Goal: Navigation & Orientation: Understand site structure

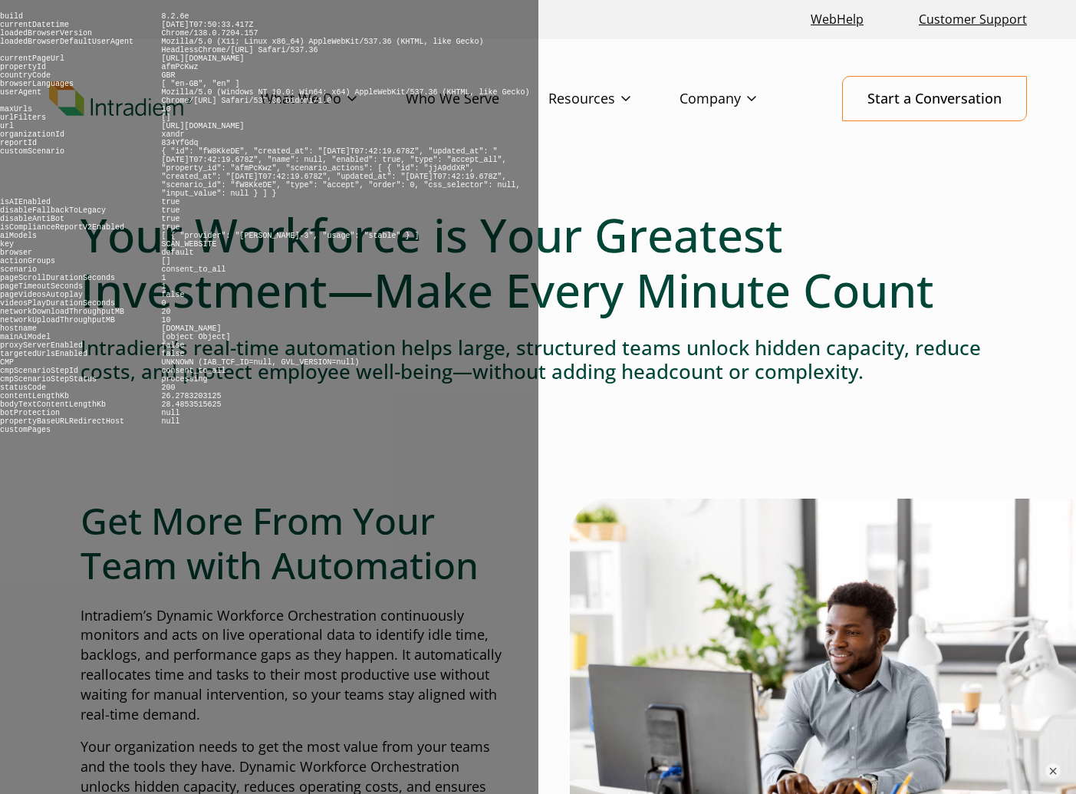
click at [745, 23] on ul "WebHelp Customer Support" at bounding box center [538, 19] width 990 height 33
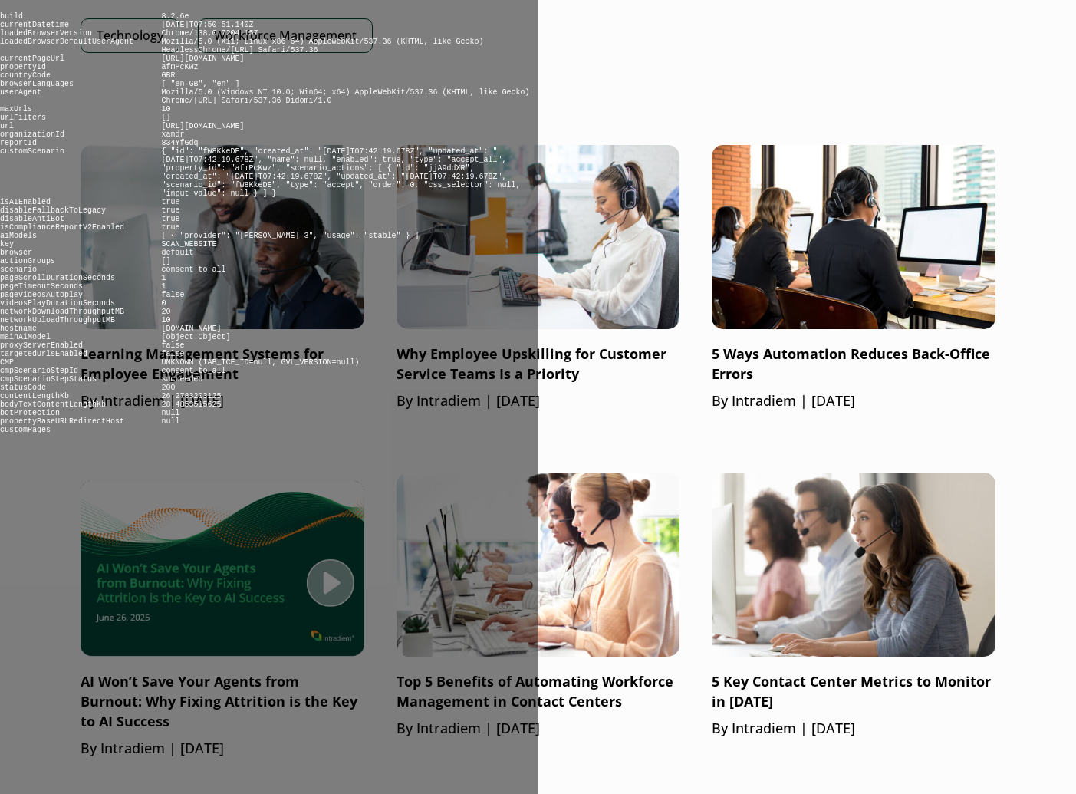
scroll to position [998, 0]
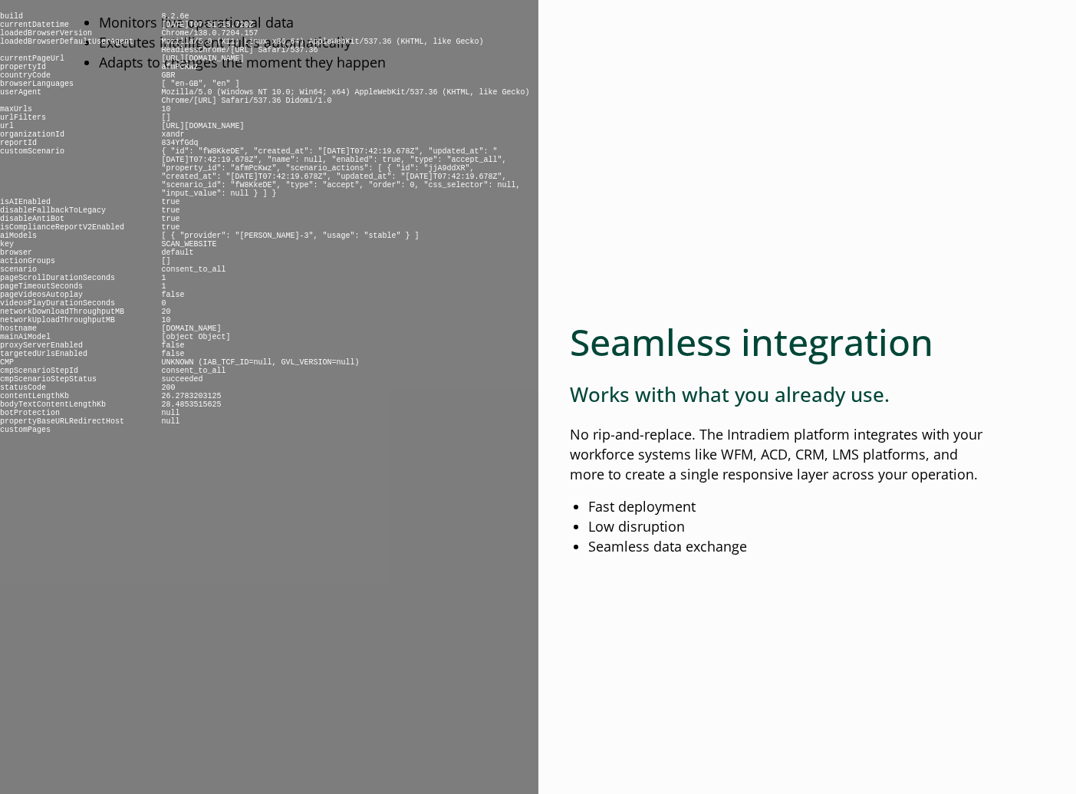
scroll to position [1798, 0]
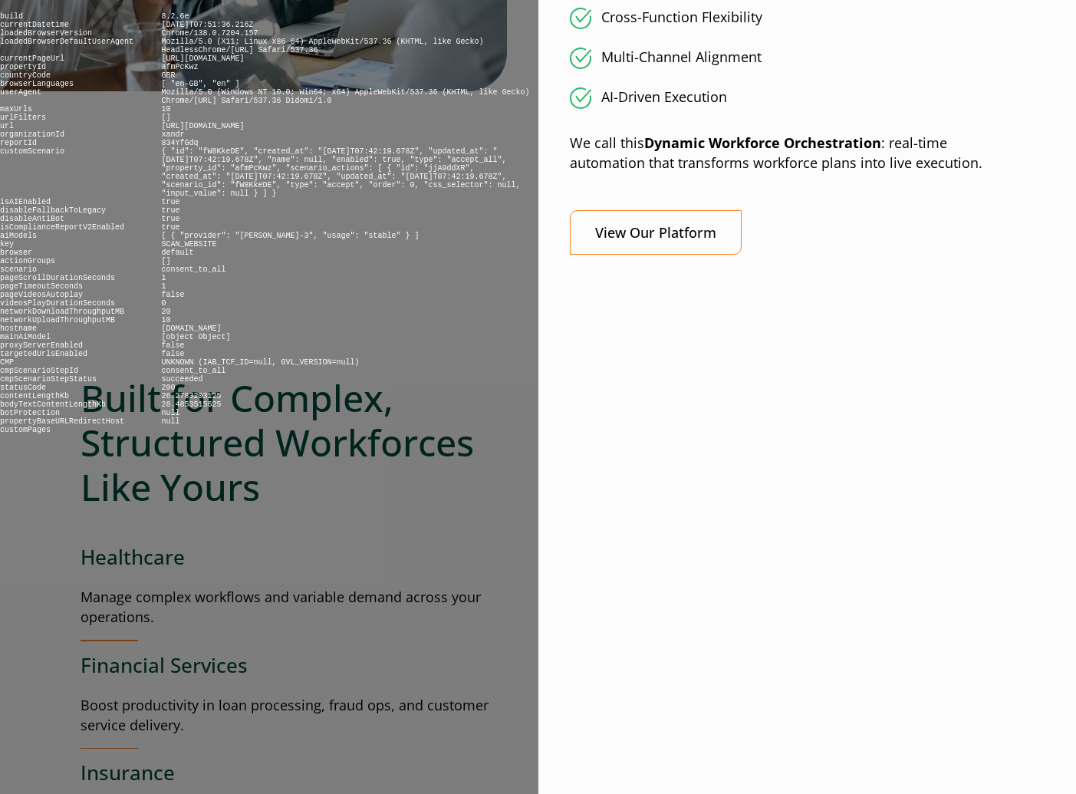
scroll to position [1555, 0]
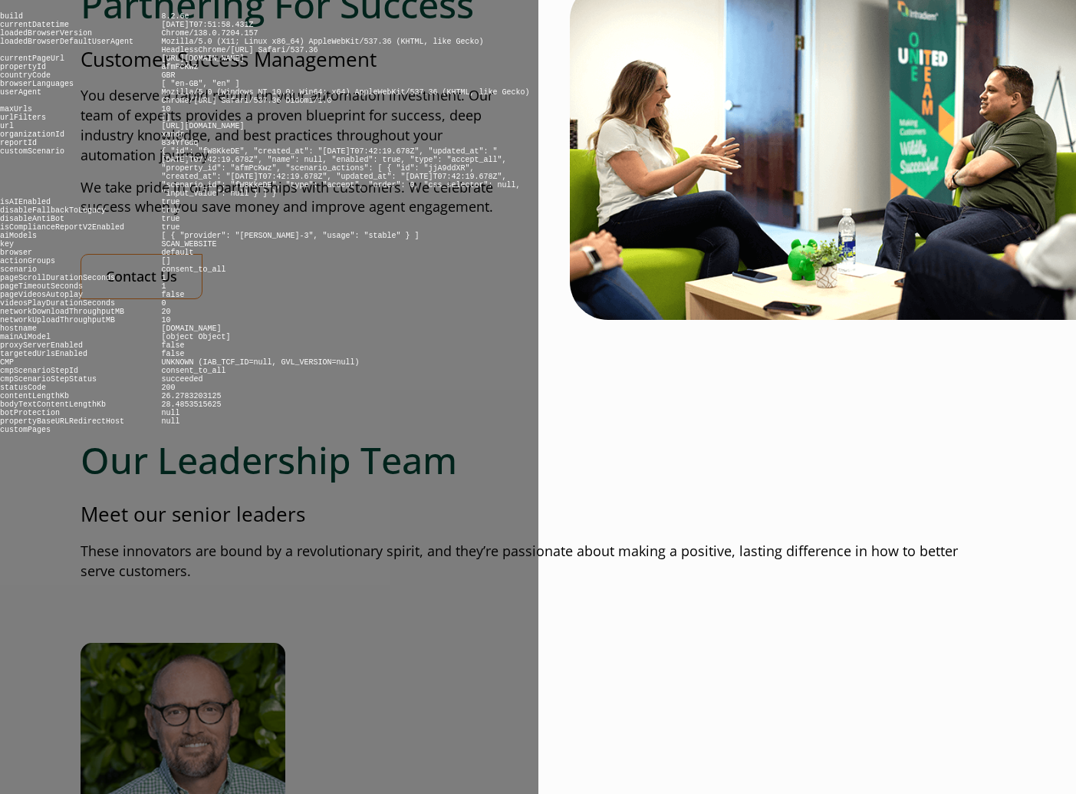
scroll to position [1656, 0]
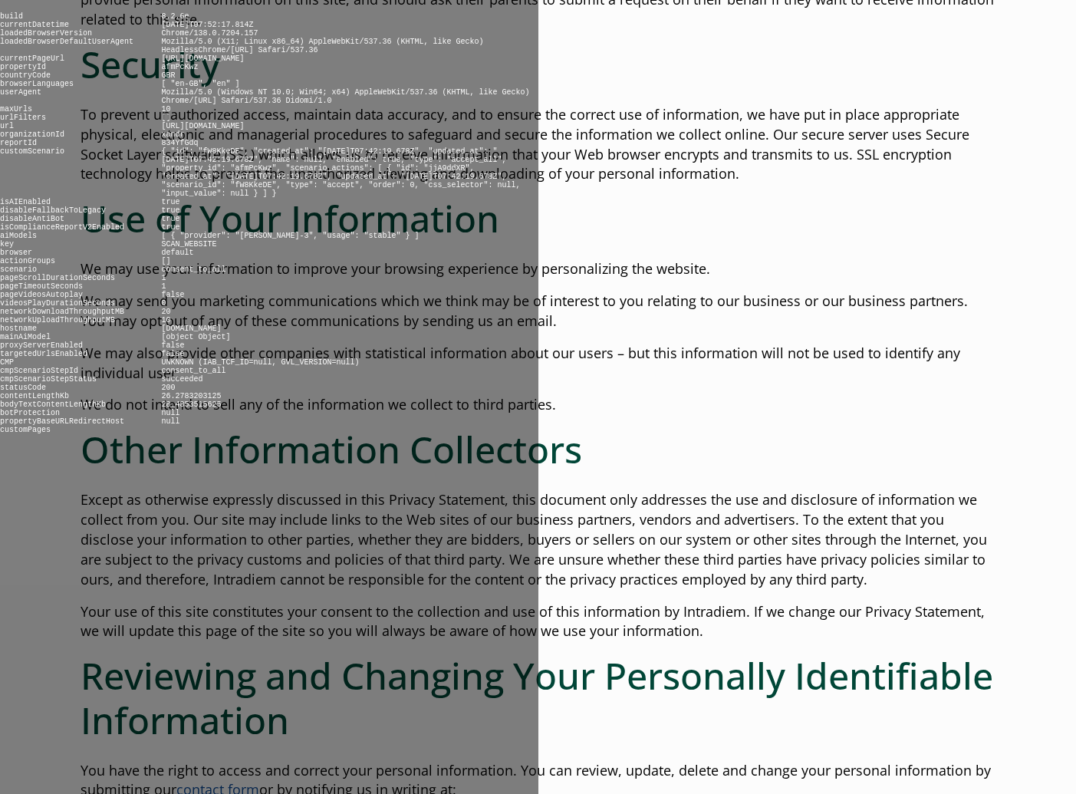
scroll to position [835, 0]
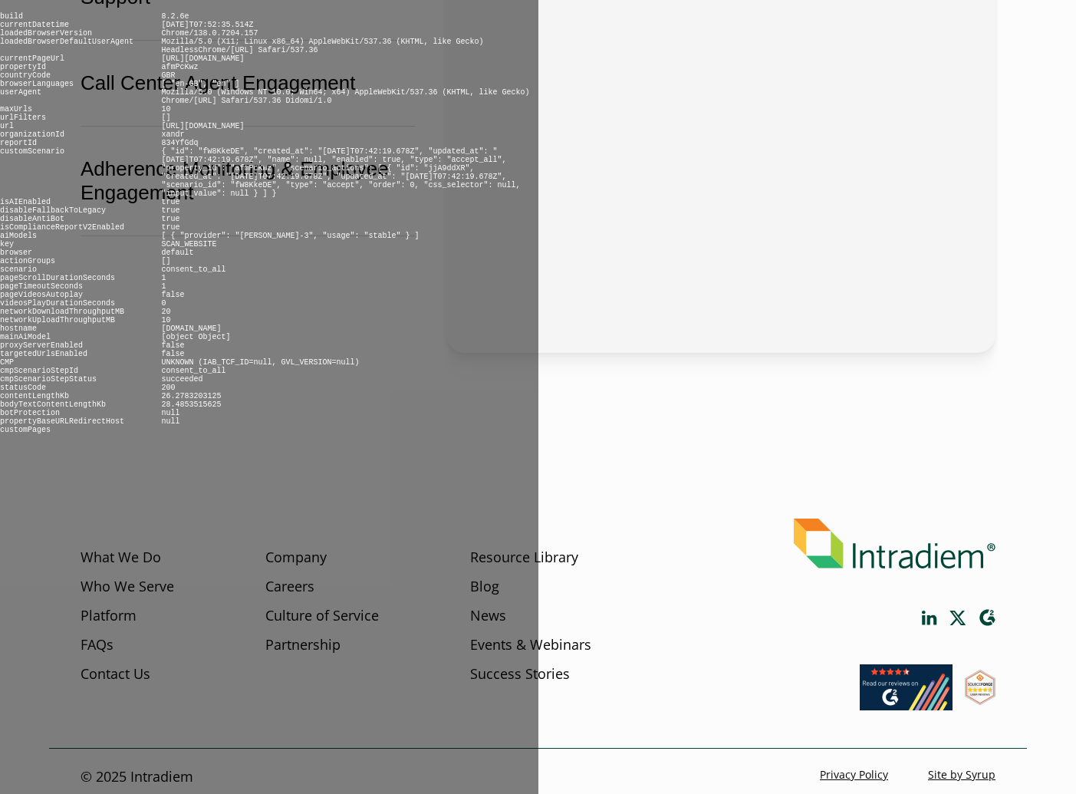
scroll to position [650, 0]
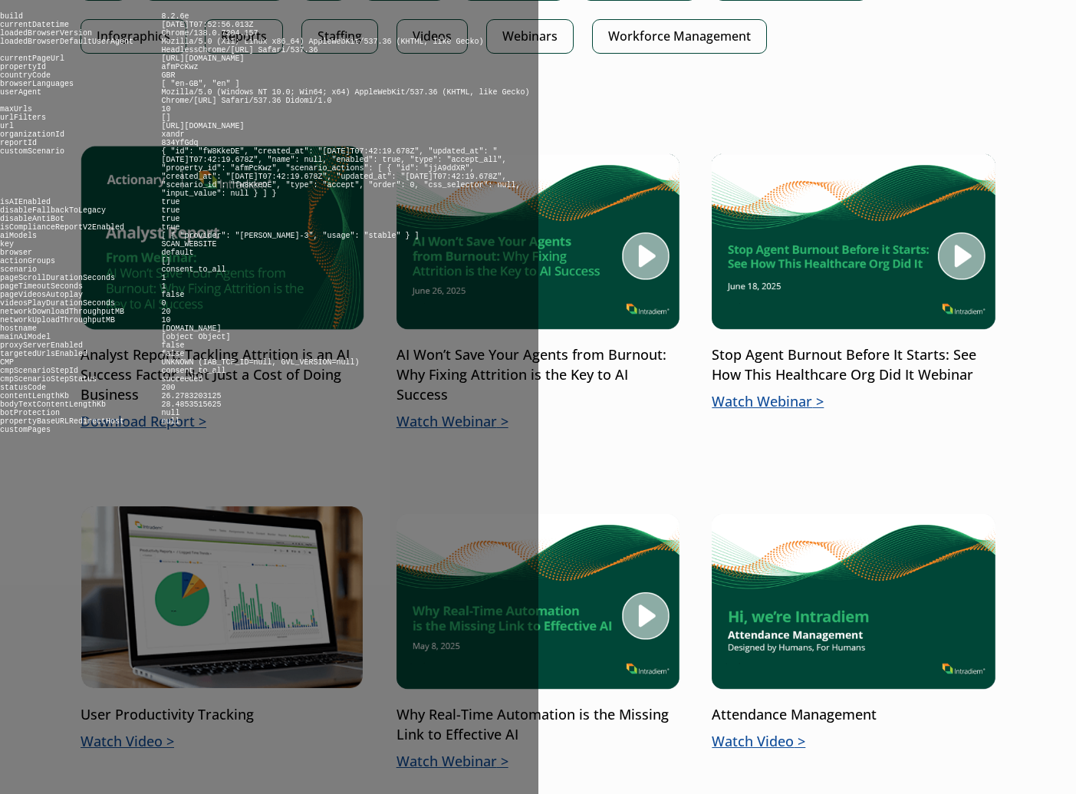
scroll to position [988, 0]
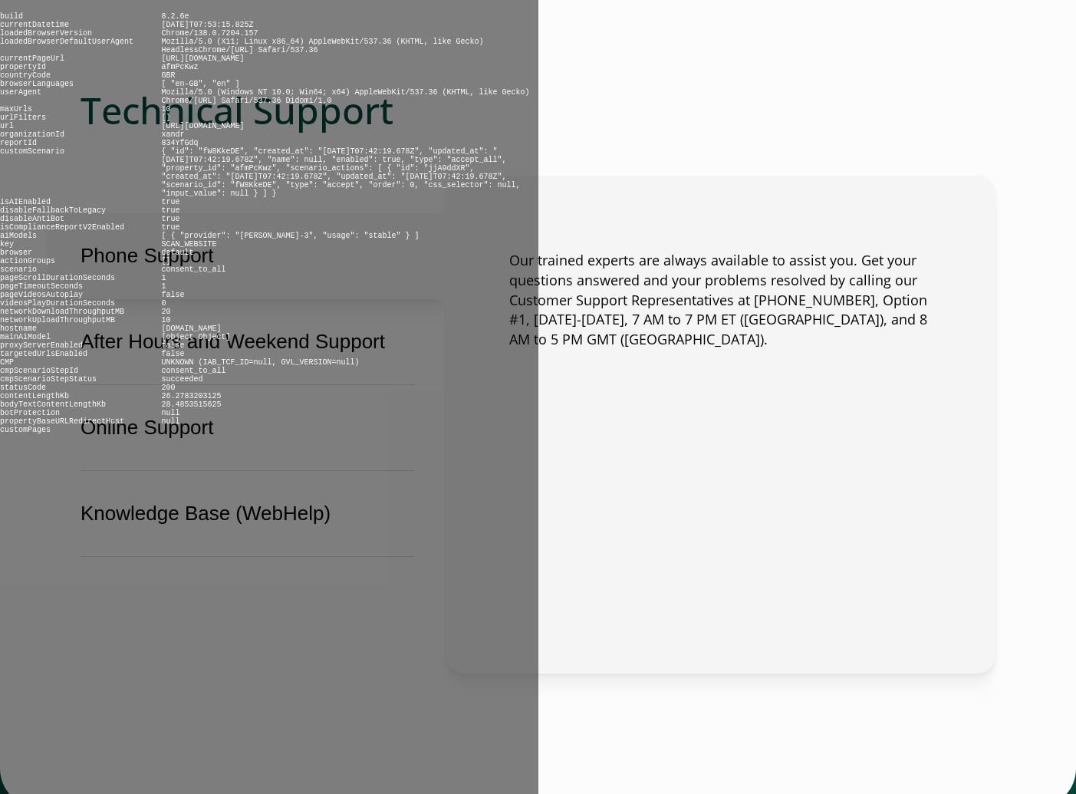
scroll to position [888, 0]
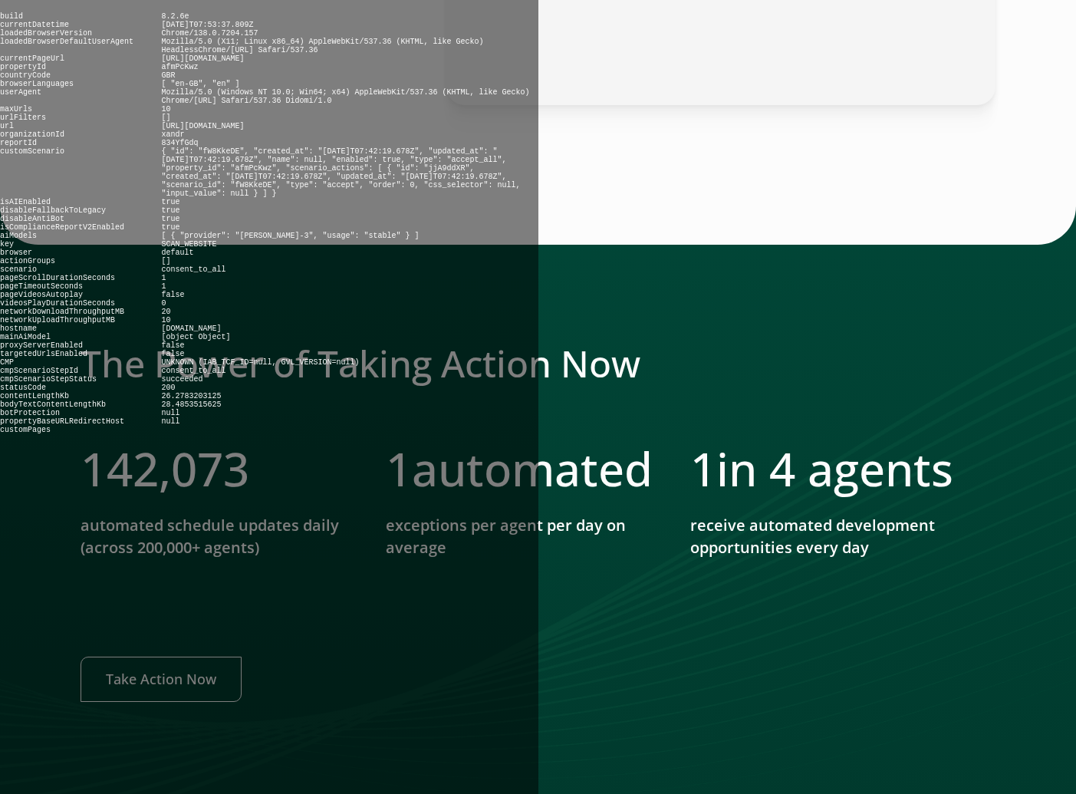
scroll to position [1666, 0]
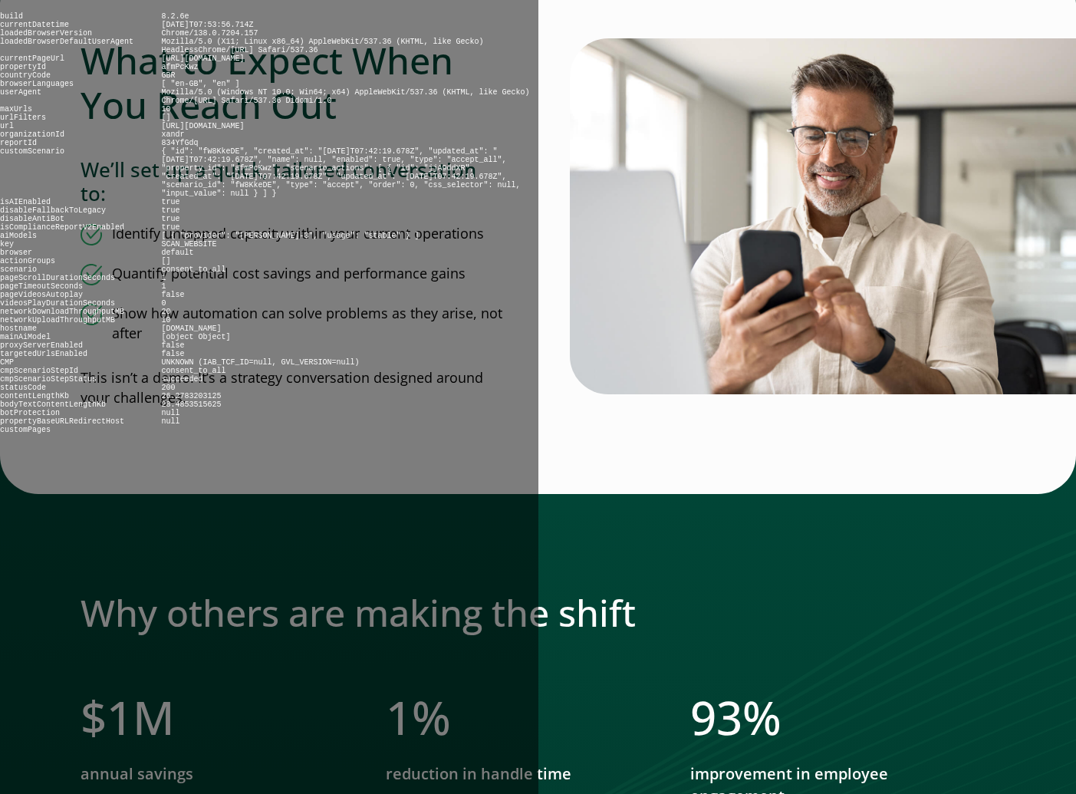
scroll to position [842, 0]
